Goal: Information Seeking & Learning: Learn about a topic

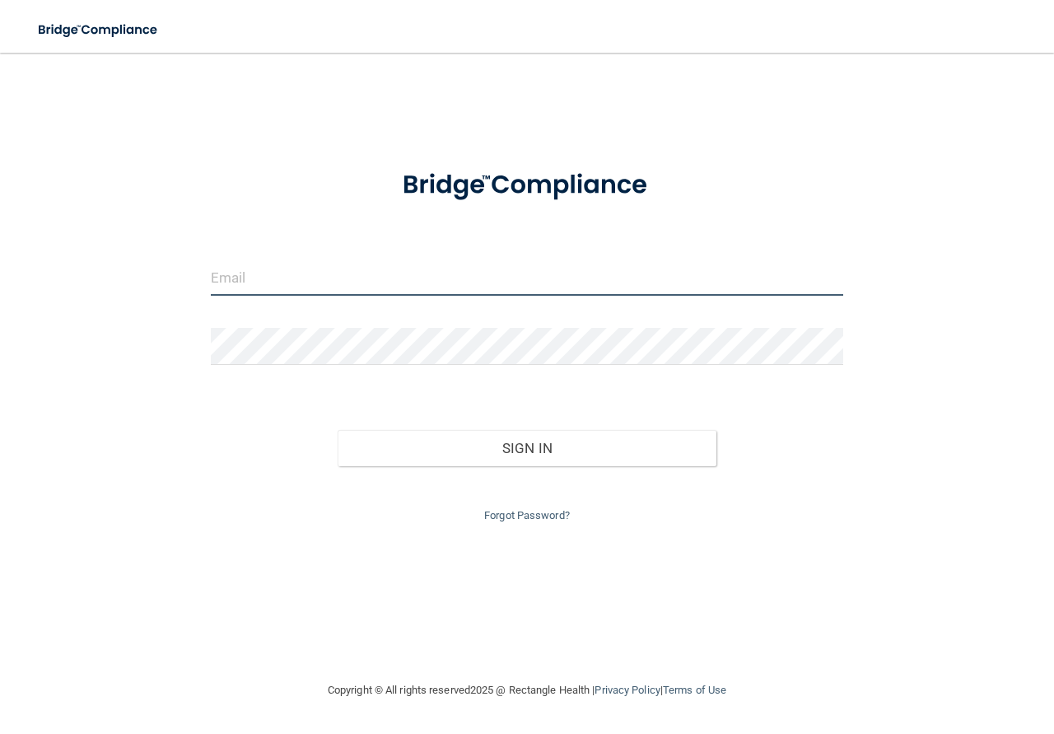
click at [278, 278] on input "email" at bounding box center [527, 277] width 632 height 37
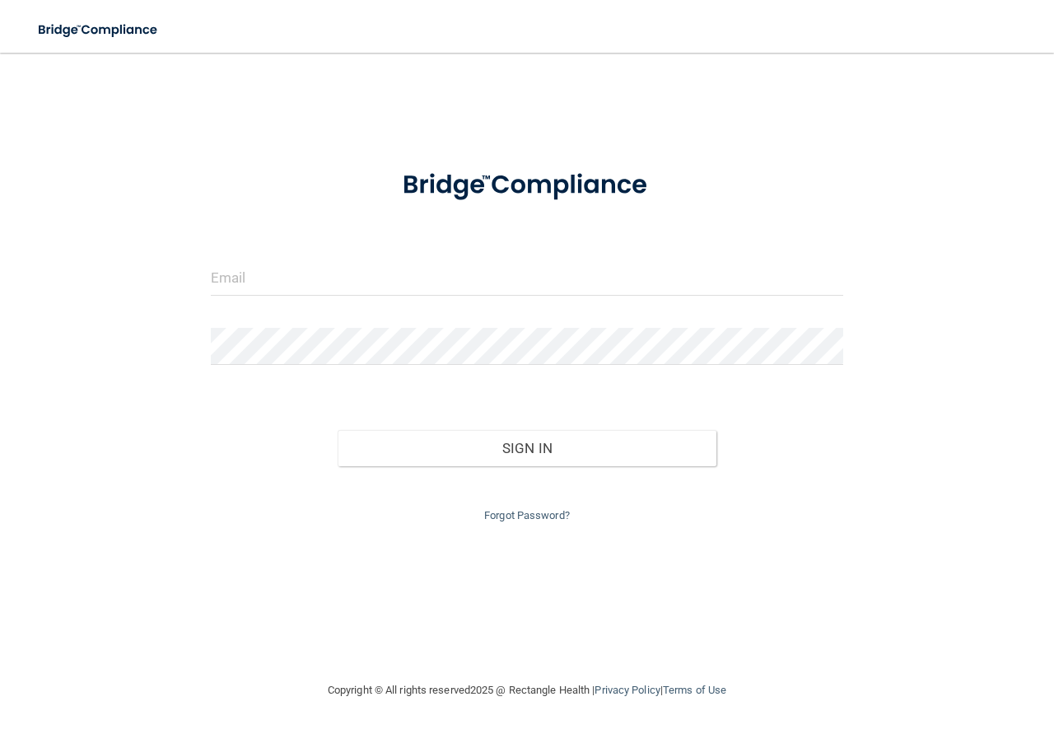
drag, startPoint x: 264, startPoint y: 198, endPoint x: 273, endPoint y: 264, distance: 66.5
click at [264, 202] on div at bounding box center [526, 186] width 657 height 68
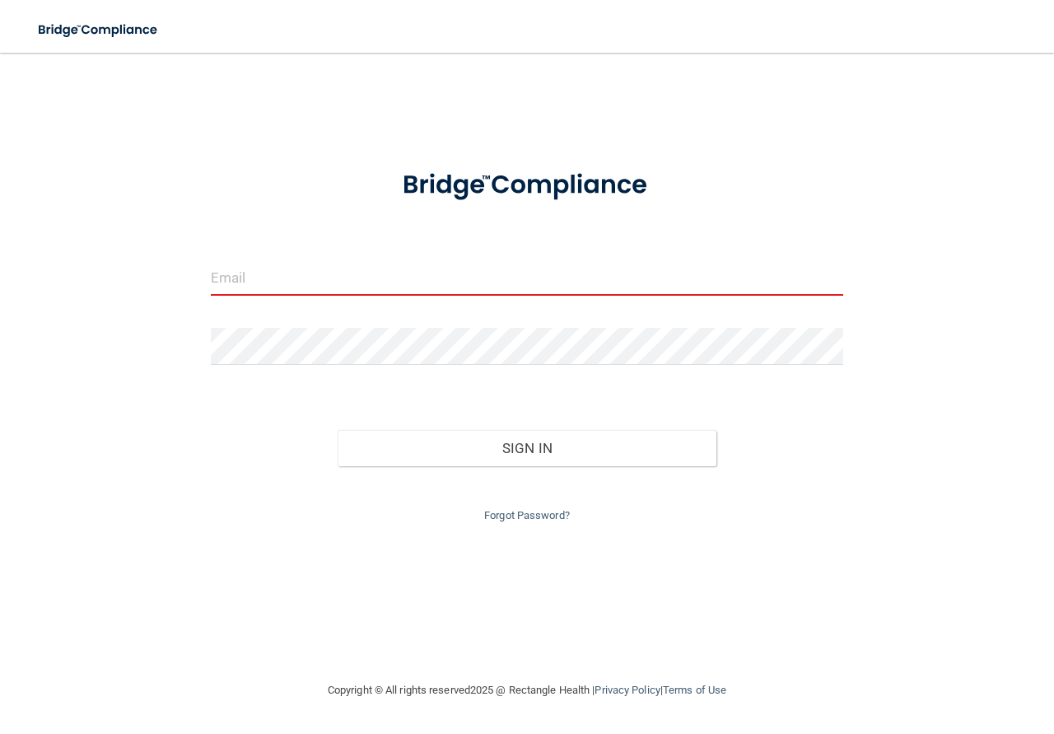
click at [271, 279] on input "email" at bounding box center [527, 277] width 632 height 37
drag, startPoint x: 241, startPoint y: 143, endPoint x: 259, endPoint y: 259, distance: 117.5
click at [241, 145] on div "Invalid email/password. You don't have permission to access that page. Sign In …" at bounding box center [527, 366] width 988 height 595
click at [260, 274] on input "email" at bounding box center [527, 277] width 632 height 37
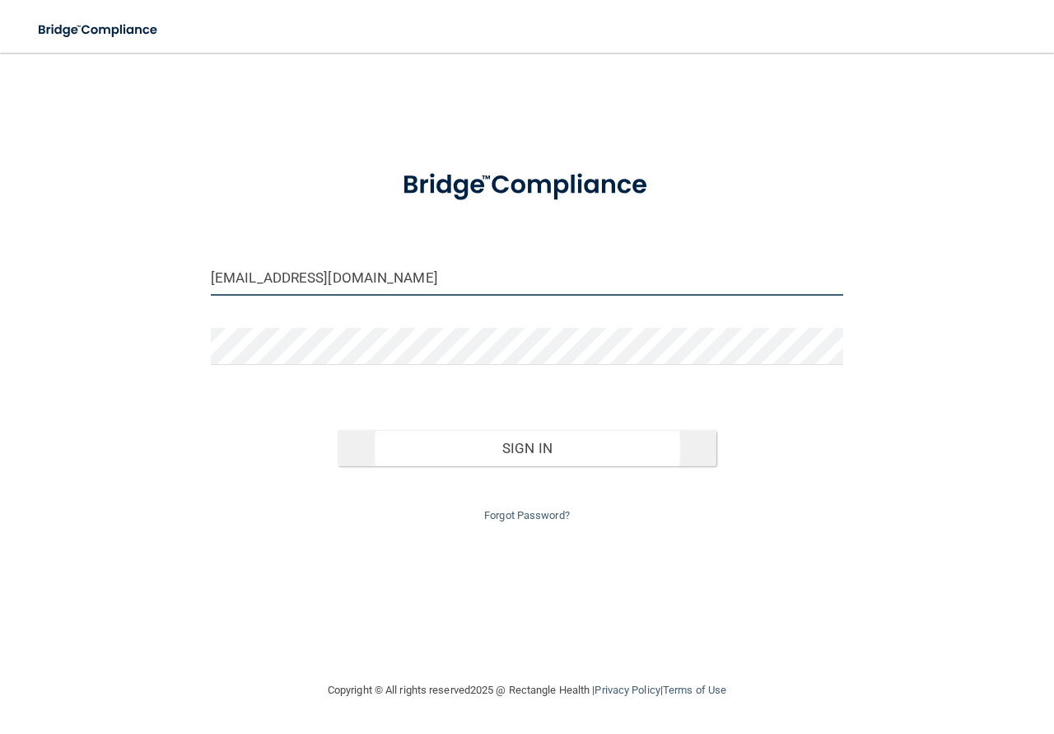
type input "[EMAIL_ADDRESS][DOMAIN_NAME]"
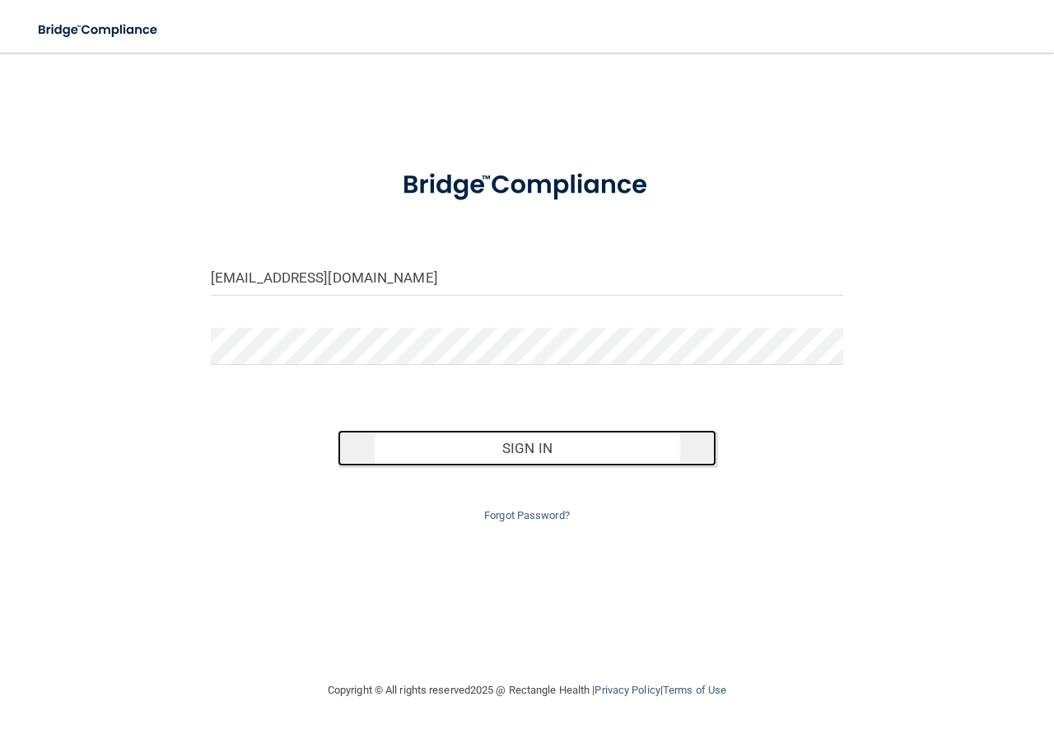
click at [528, 437] on button "Sign In" at bounding box center [528, 448] width 380 height 36
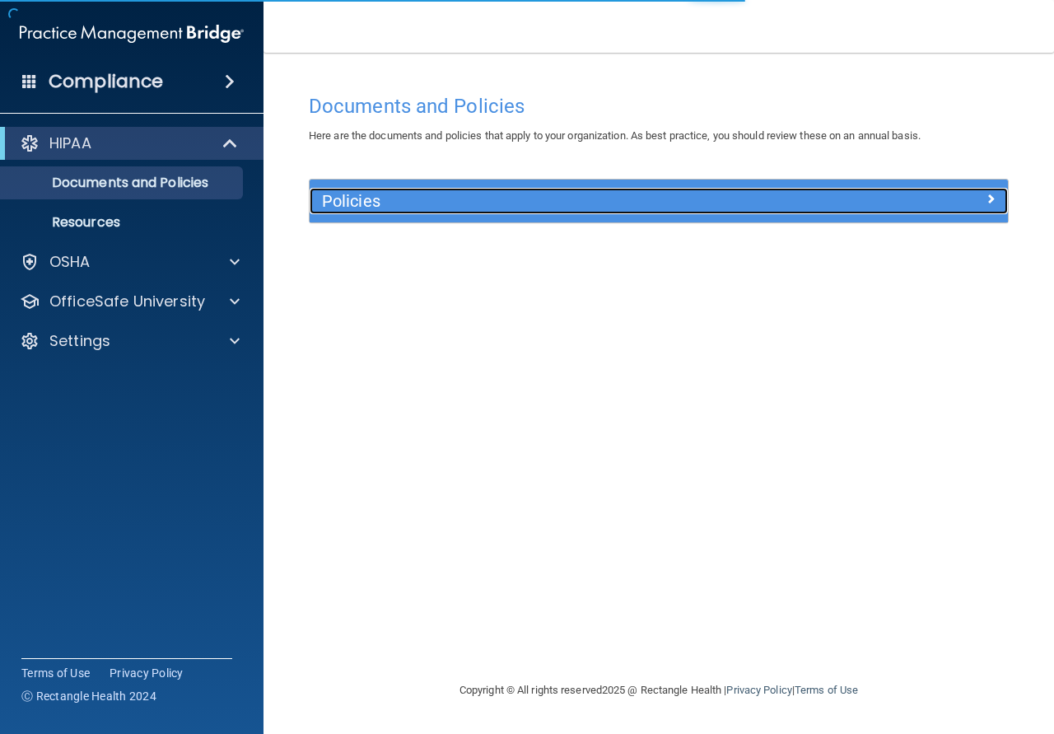
click at [851, 194] on div at bounding box center [920, 198] width 175 height 20
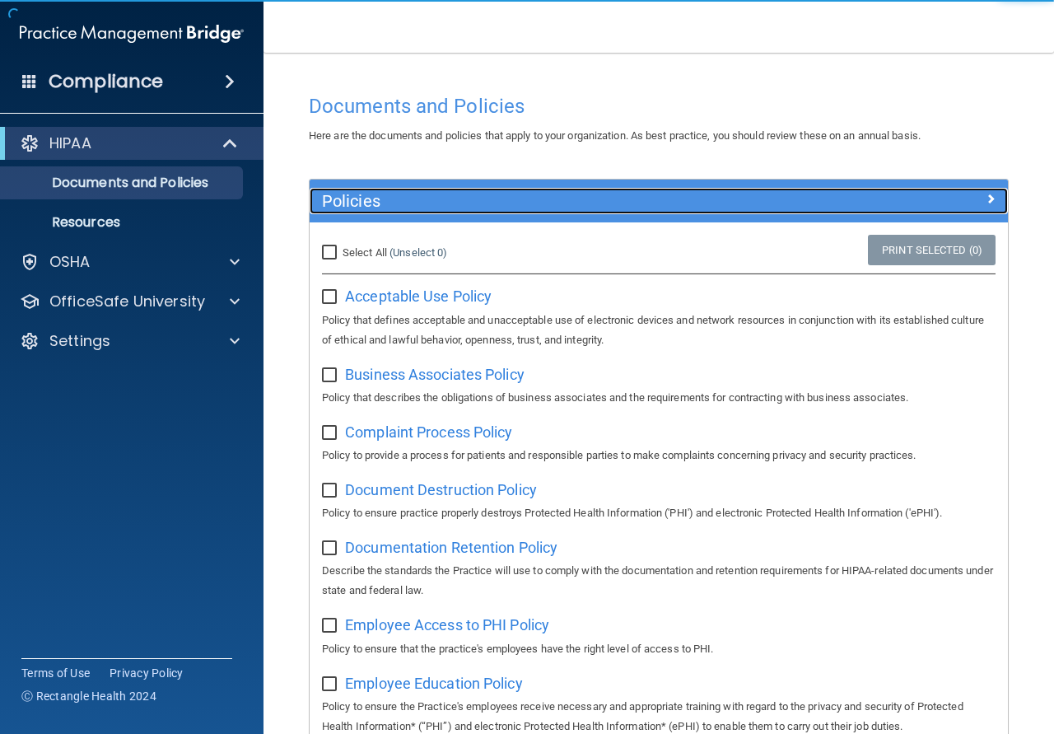
click at [478, 192] on div "Policies" at bounding box center [572, 201] width 524 height 26
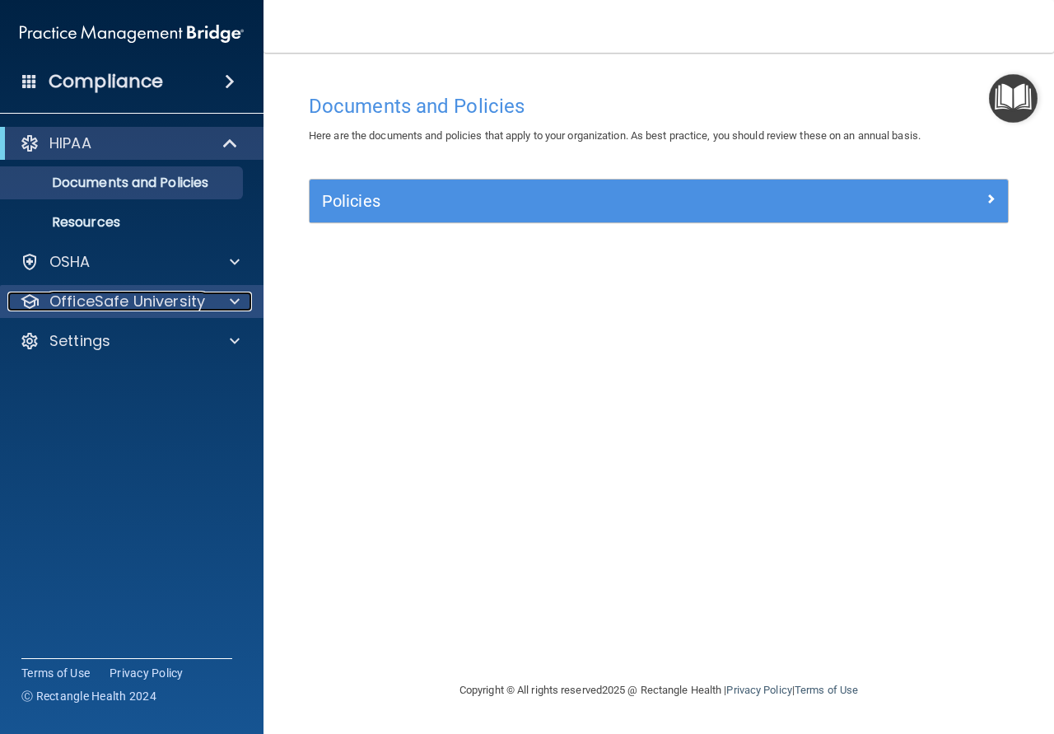
click at [212, 304] on div at bounding box center [232, 302] width 41 height 20
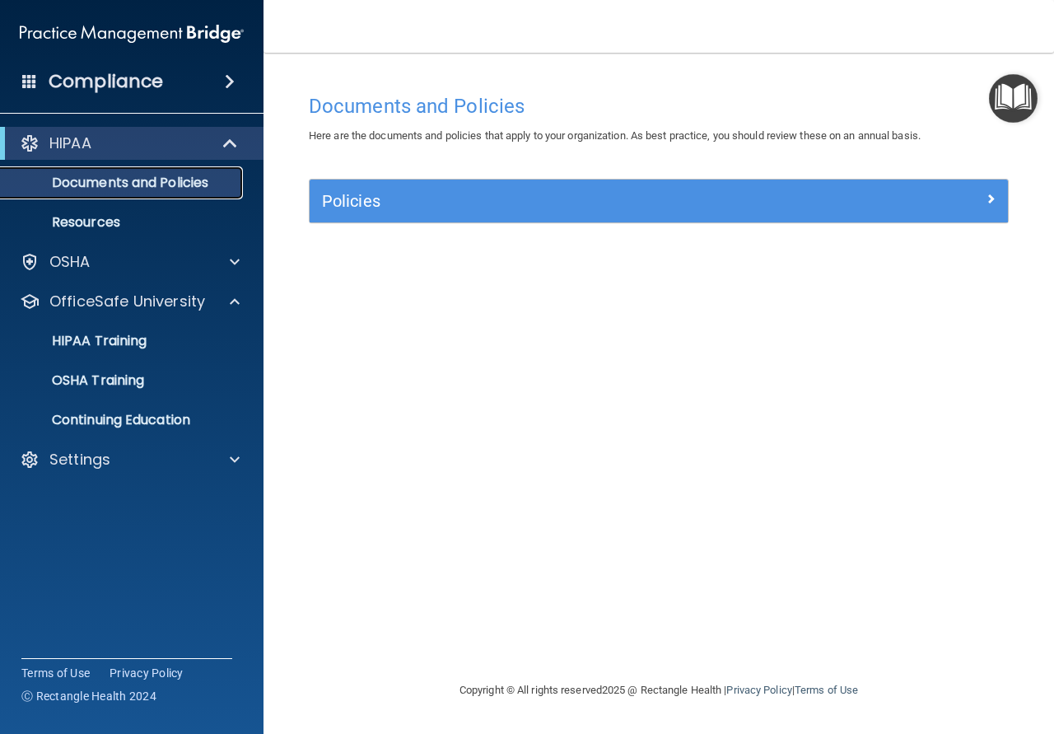
drag, startPoint x: 99, startPoint y: 180, endPoint x: 354, endPoint y: 198, distance: 255.9
click at [100, 180] on p "Documents and Policies" at bounding box center [123, 183] width 225 height 16
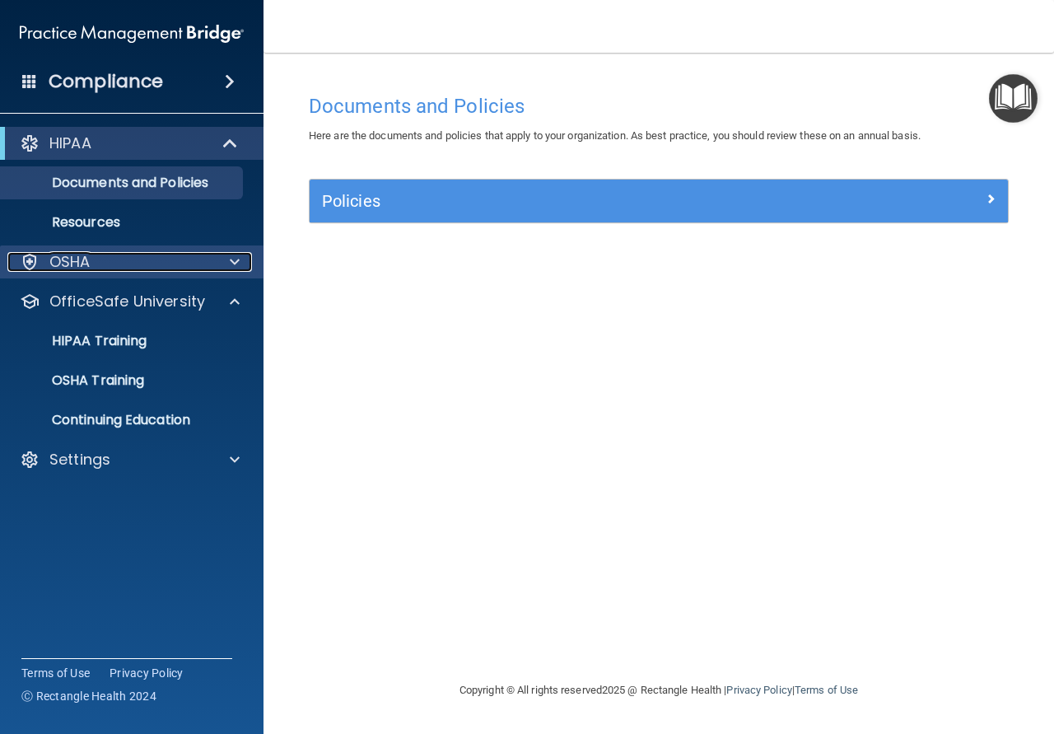
drag, startPoint x: 98, startPoint y: 254, endPoint x: 234, endPoint y: 261, distance: 136.0
click at [100, 252] on div "OSHA" at bounding box center [109, 262] width 204 height 20
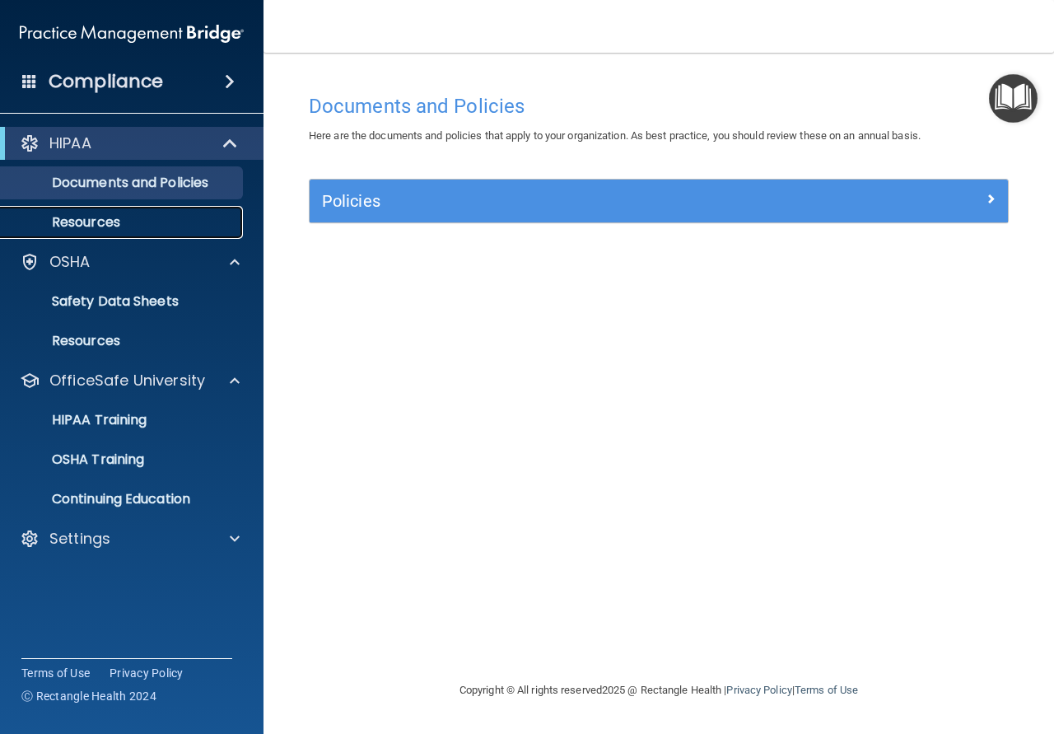
click at [97, 222] on p "Resources" at bounding box center [123, 222] width 225 height 16
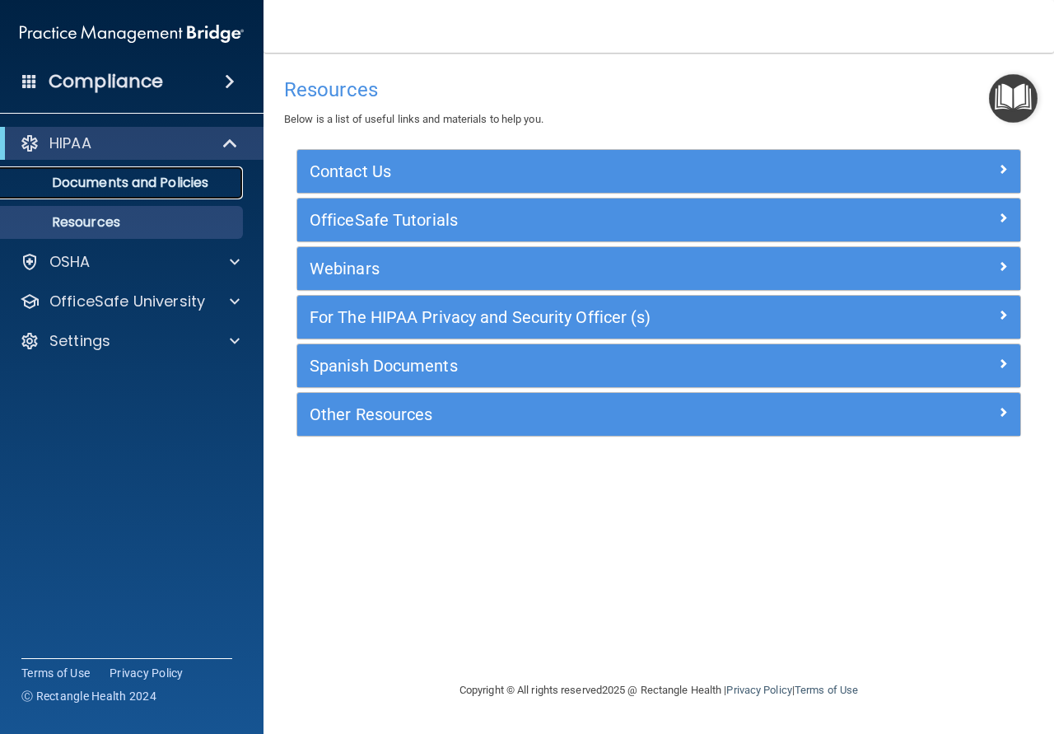
click at [133, 177] on p "Documents and Policies" at bounding box center [123, 183] width 225 height 16
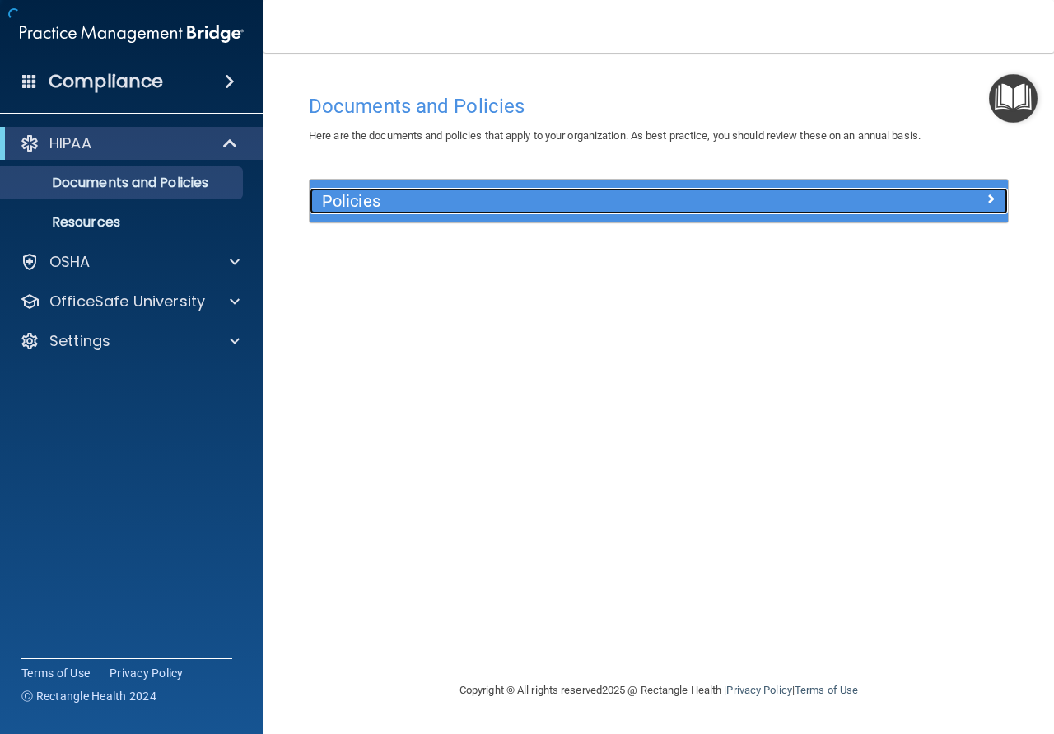
drag, startPoint x: 452, startPoint y: 210, endPoint x: 492, endPoint y: 208, distance: 40.4
click at [455, 209] on h5 "Policies" at bounding box center [571, 201] width 499 height 18
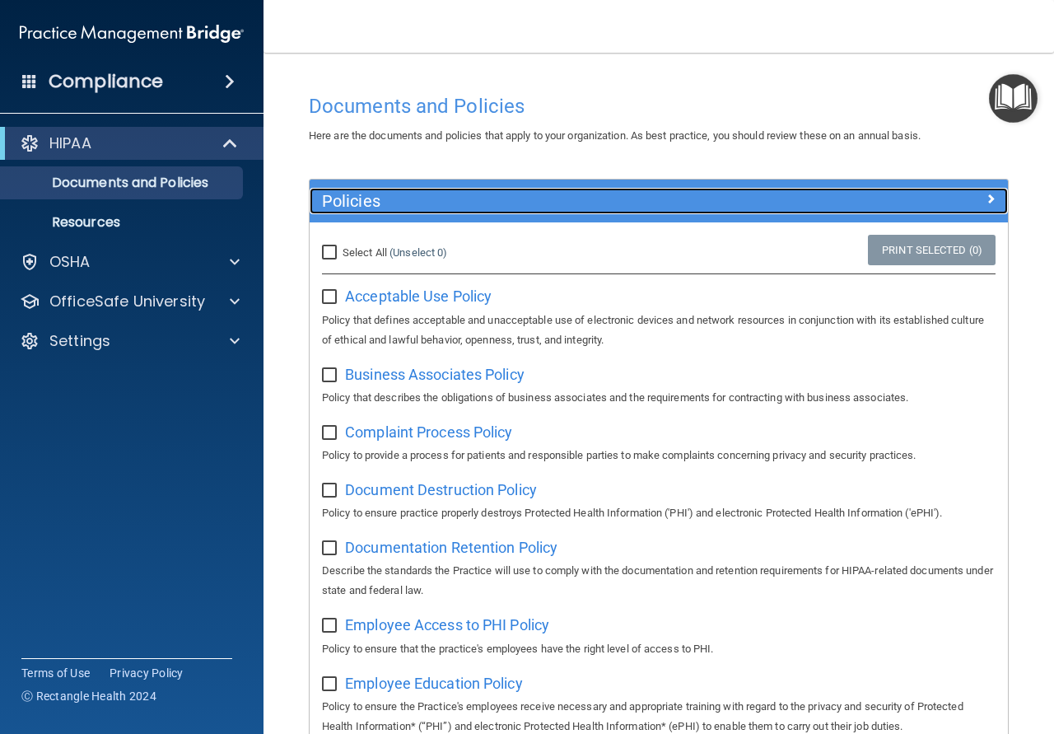
click at [968, 196] on div at bounding box center [920, 198] width 175 height 20
